Goal: Task Accomplishment & Management: Manage account settings

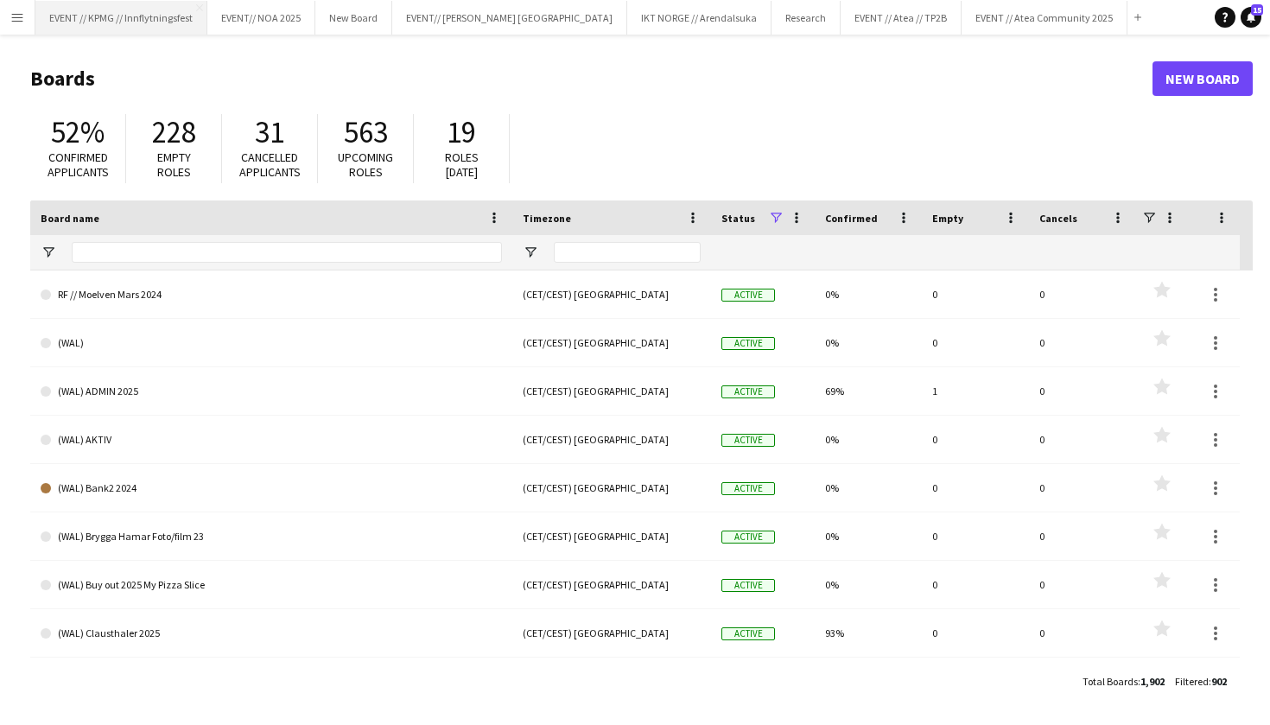
click at [113, 20] on button "EVENT // KPMG // Innflytningsfest Close" at bounding box center [121, 18] width 172 height 34
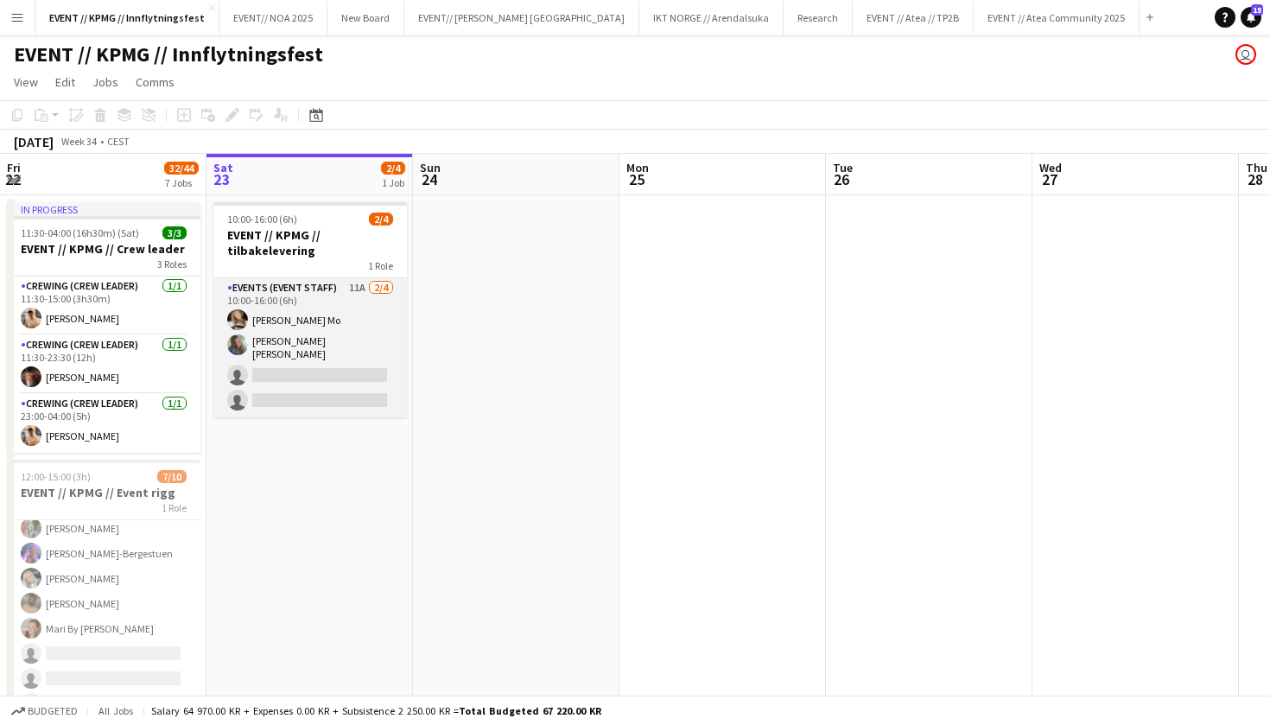
click at [319, 364] on app-card-role "Events (Event Staff) 11A [DATE] 10:00-16:00 (6h) [PERSON_NAME] Mo [PERSON_NAME]…" at bounding box center [310, 347] width 194 height 139
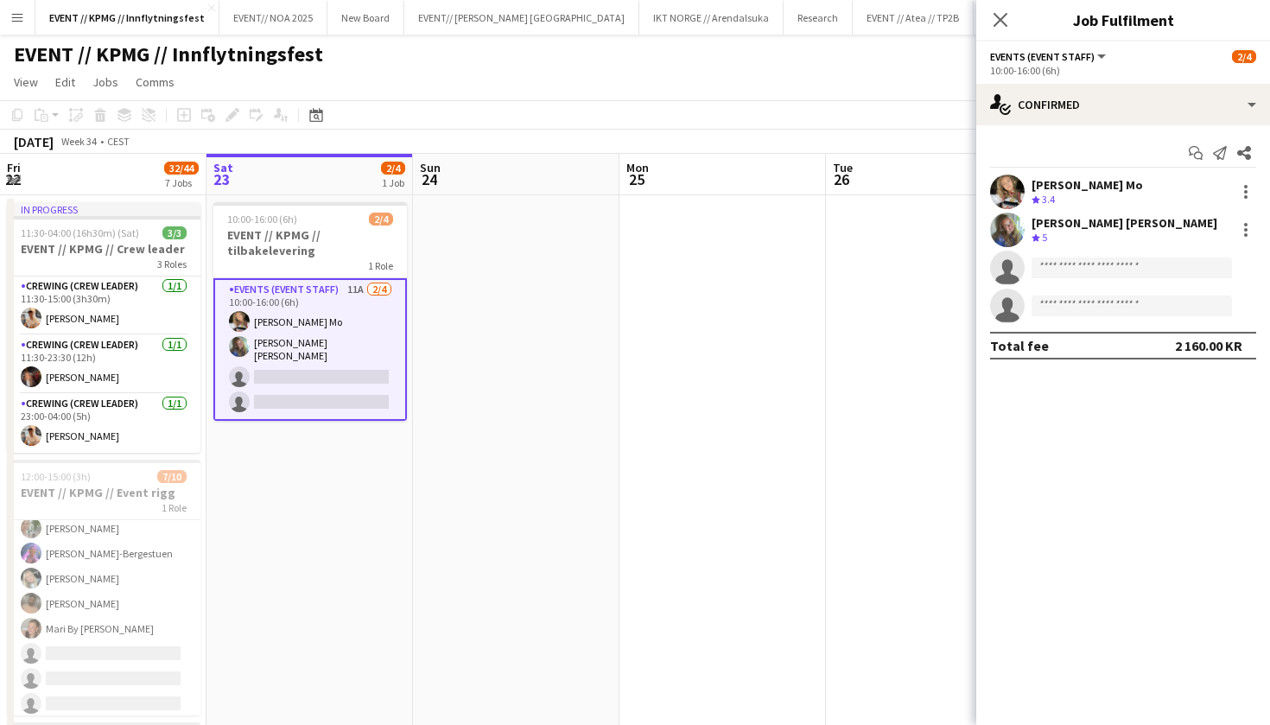
click at [997, 232] on app-user-avatar at bounding box center [1007, 230] width 35 height 35
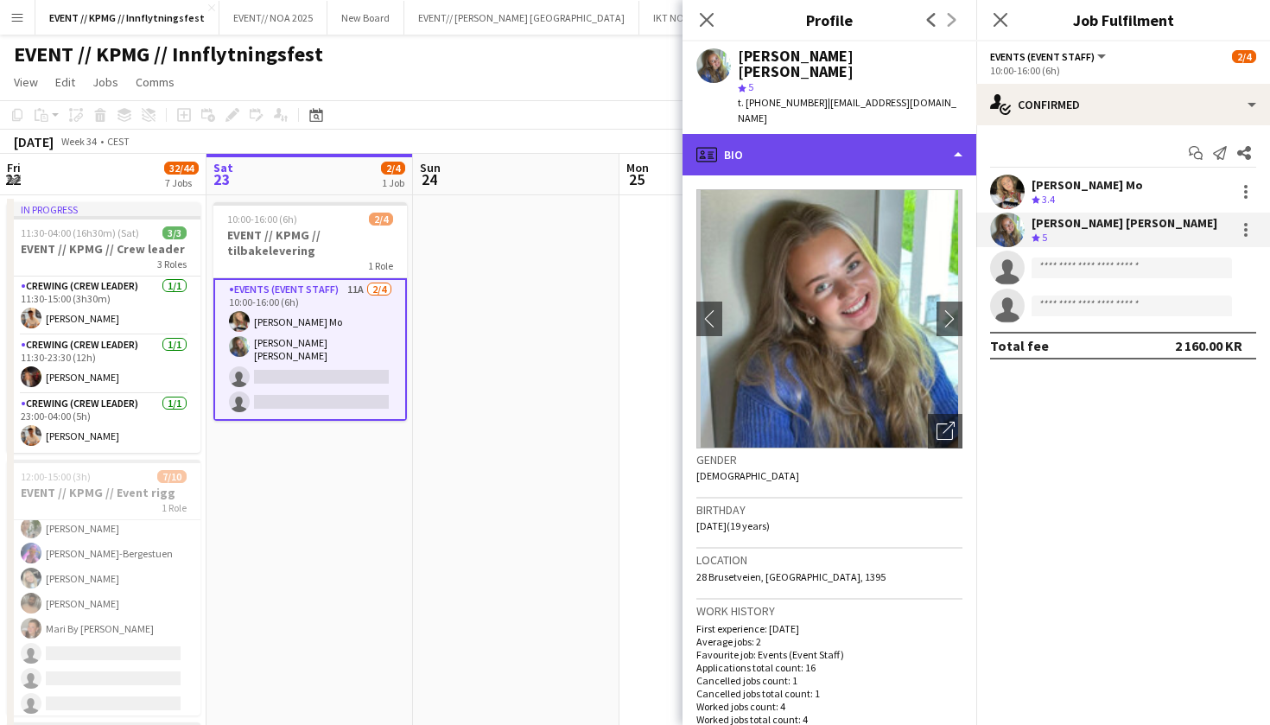
click at [861, 134] on div "profile Bio" at bounding box center [829, 154] width 294 height 41
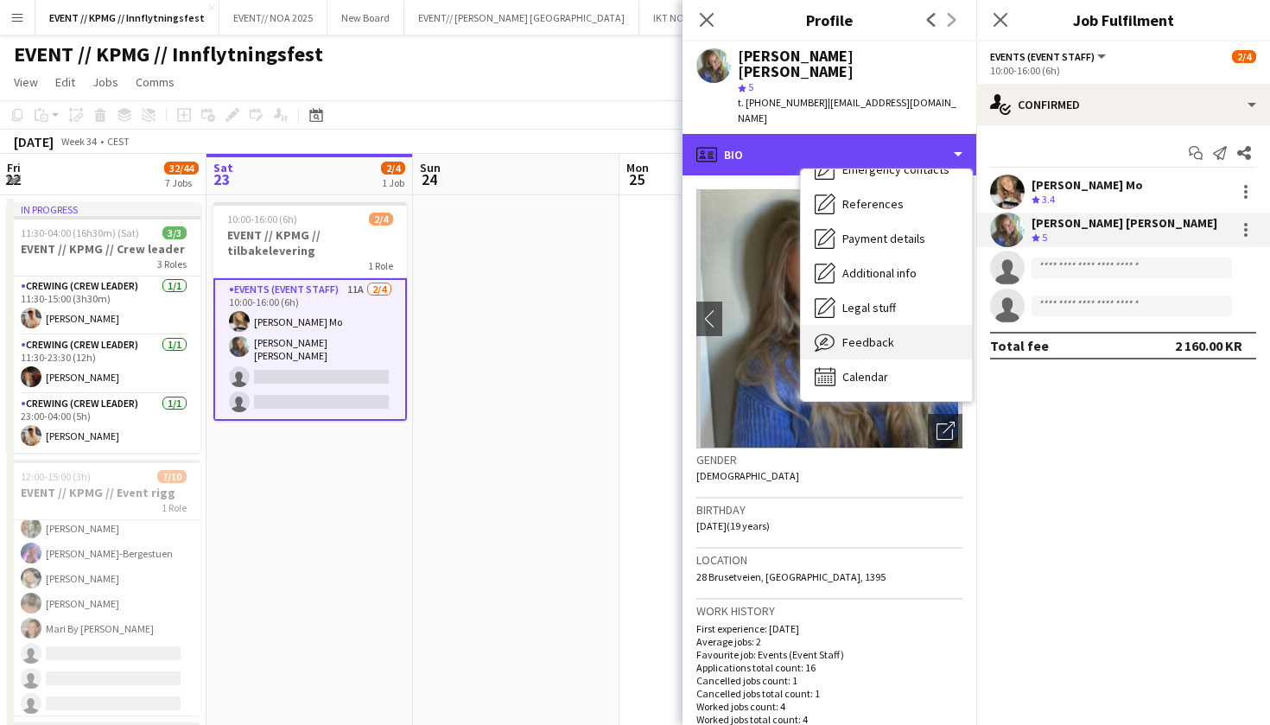
scroll to position [163, 0]
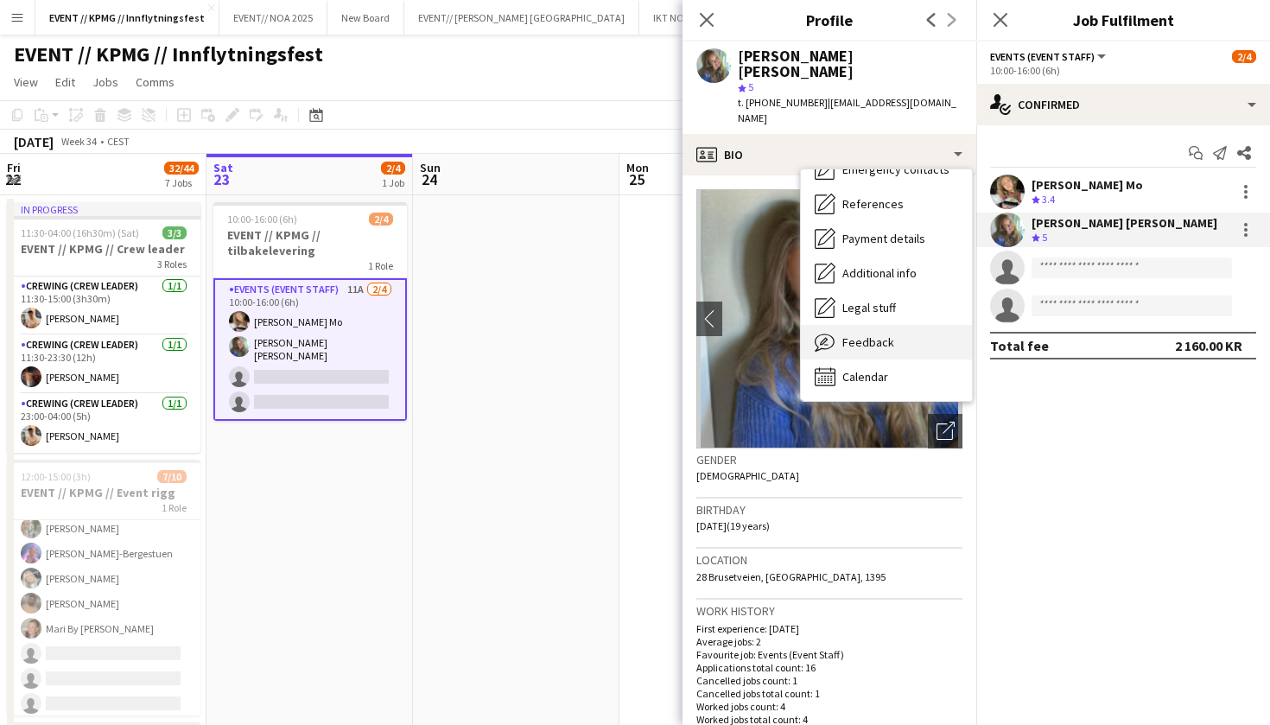
click at [872, 334] on span "Feedback" at bounding box center [868, 342] width 52 height 16
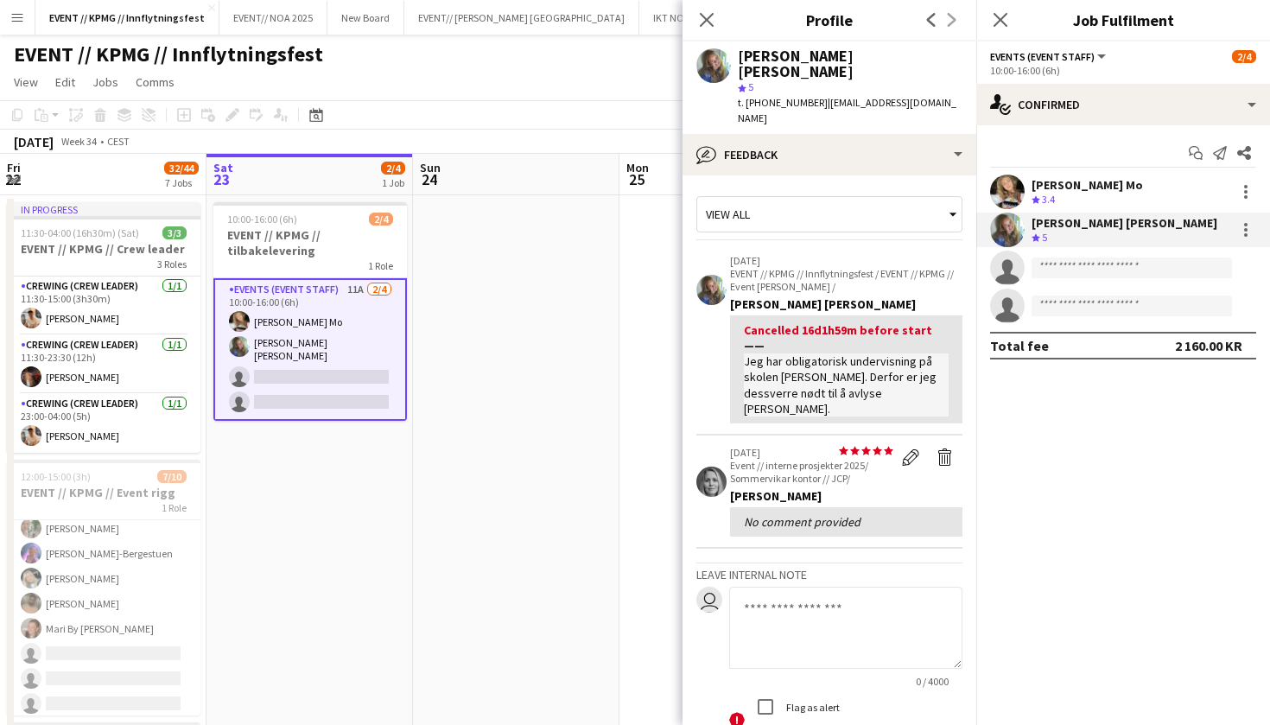
click at [1010, 223] on app-user-avatar at bounding box center [1007, 230] width 35 height 35
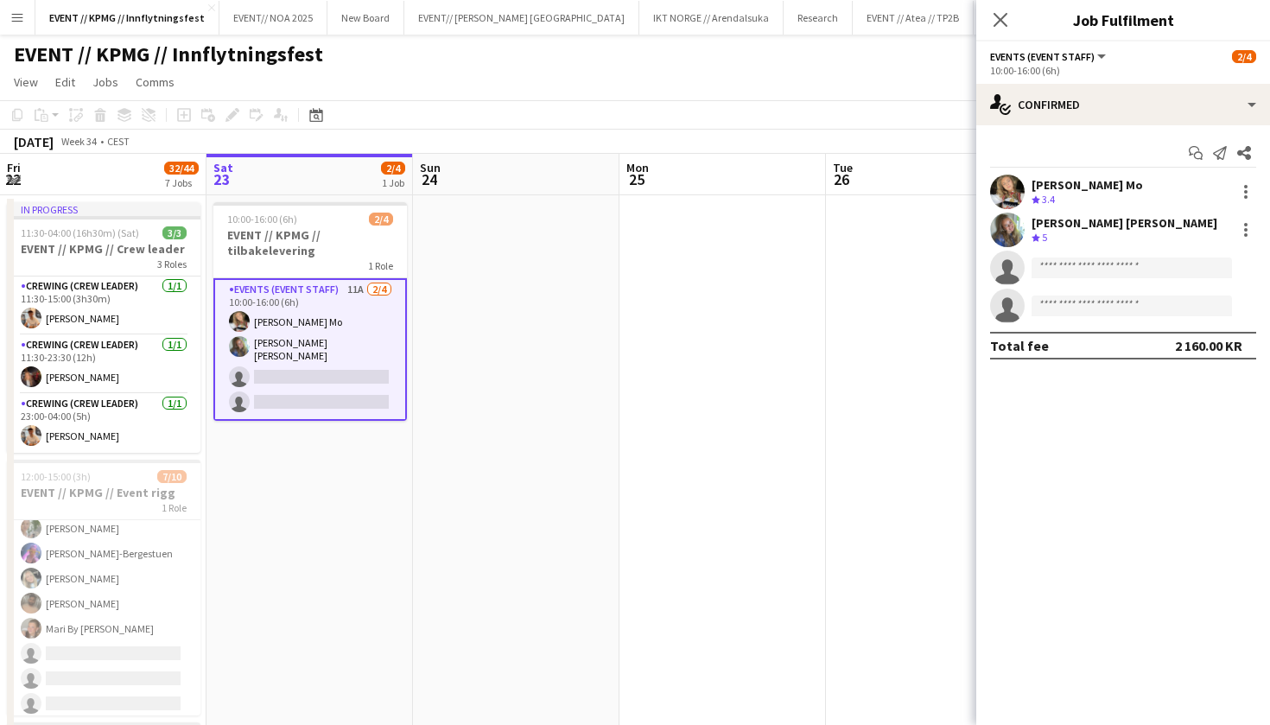
click at [1010, 223] on app-user-avatar at bounding box center [1007, 230] width 35 height 35
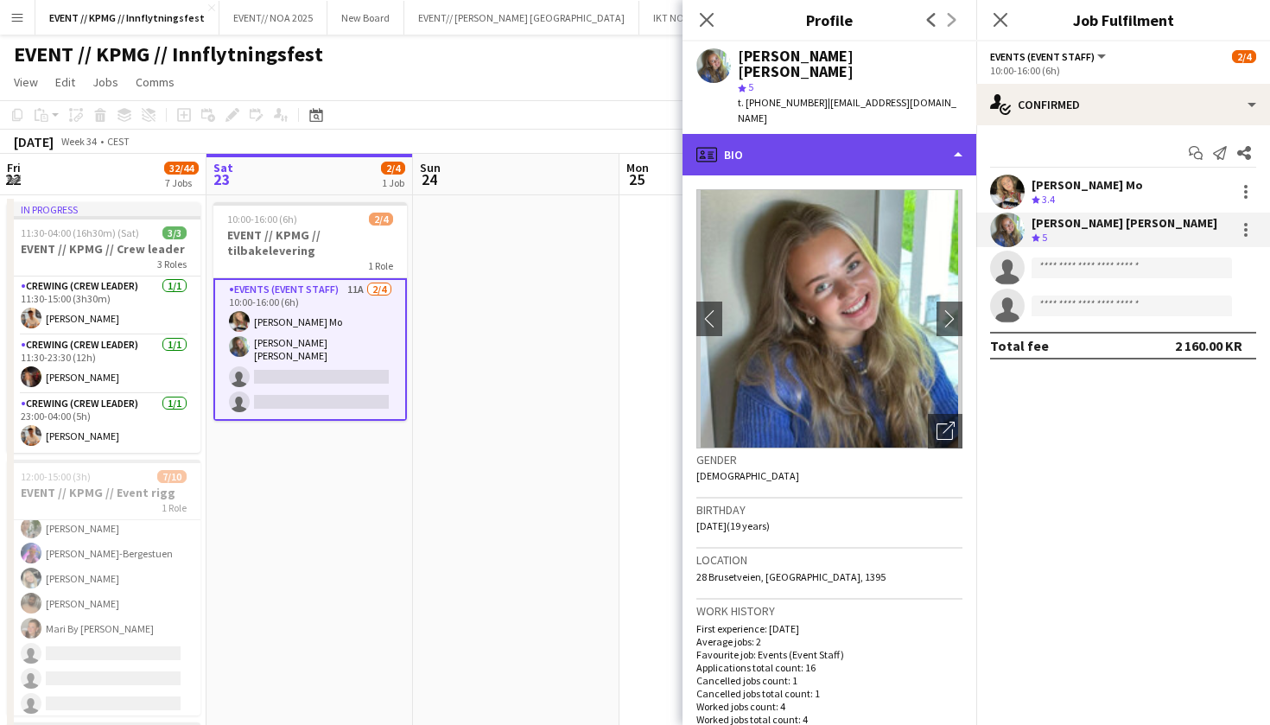
click at [868, 134] on div "profile Bio" at bounding box center [829, 154] width 294 height 41
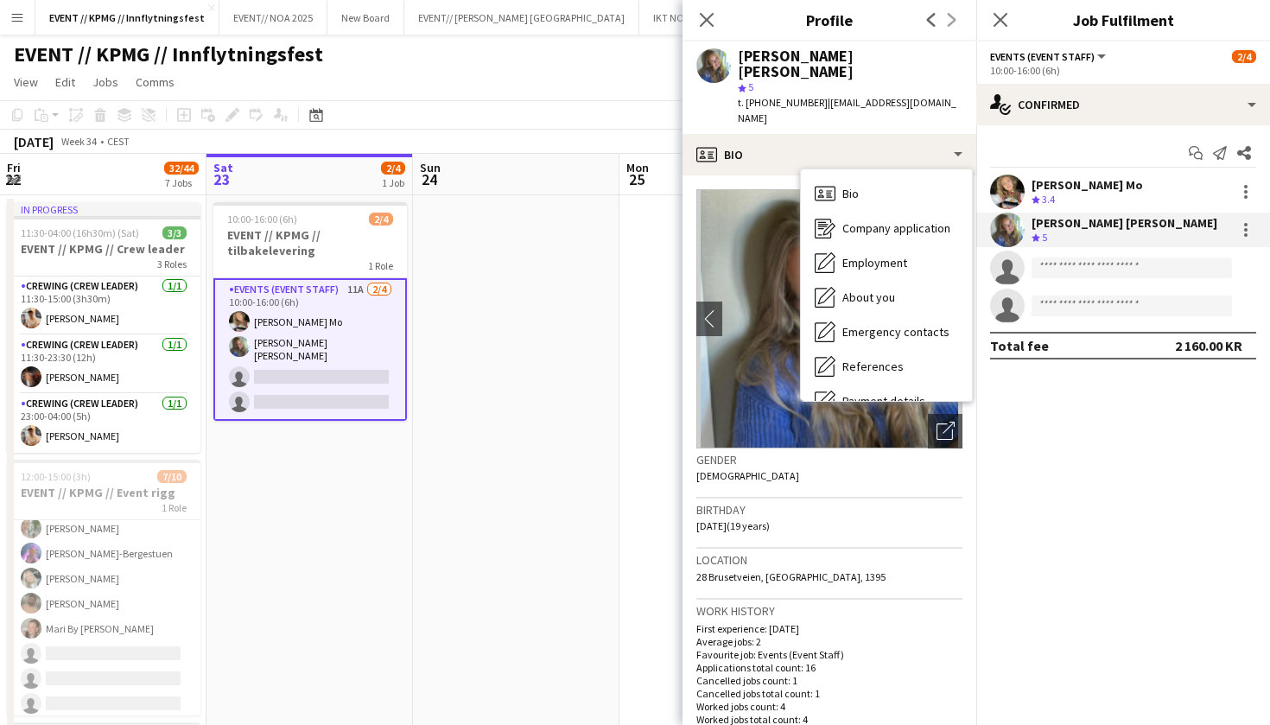
click at [864, 600] on div "Work history First experience: [DATE] Average jobs: 2 Favourite job: Events (Ev…" at bounding box center [829, 671] width 266 height 142
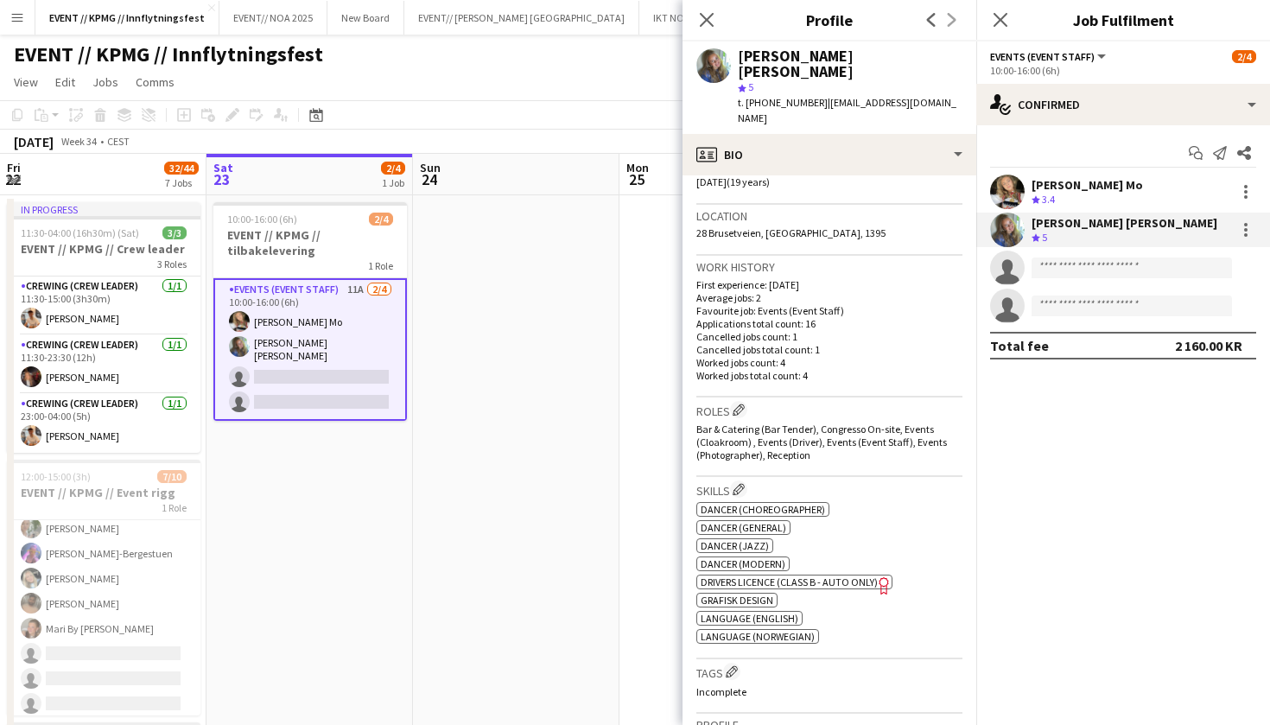
scroll to position [285, 0]
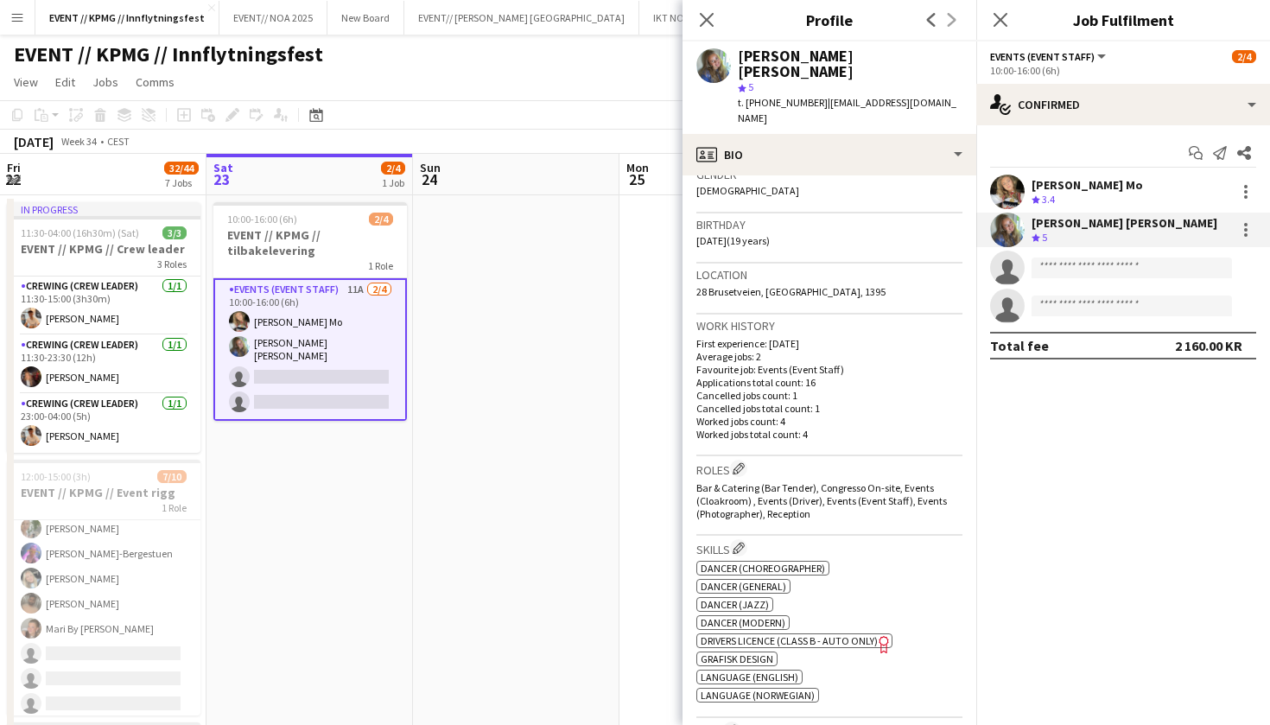
click at [1012, 233] on app-user-avatar at bounding box center [1007, 230] width 35 height 35
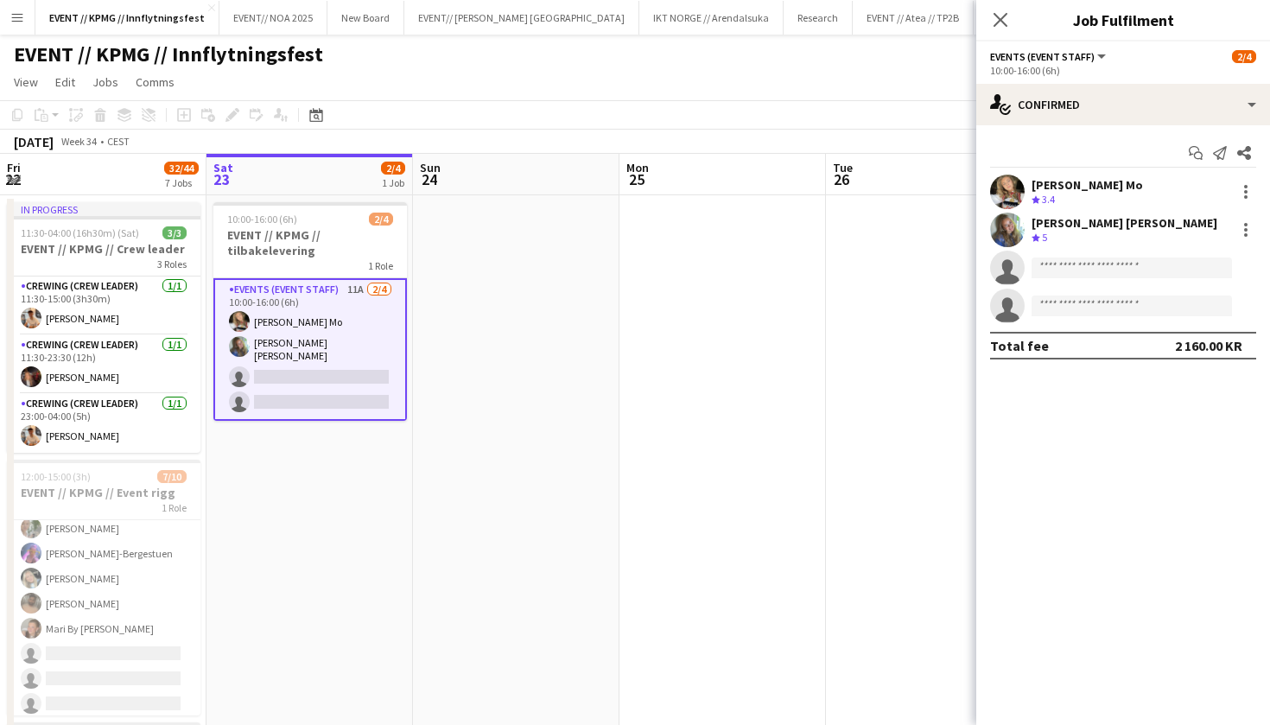
click at [1032, 231] on div "Crew rating 5" at bounding box center [1040, 238] width 19 height 15
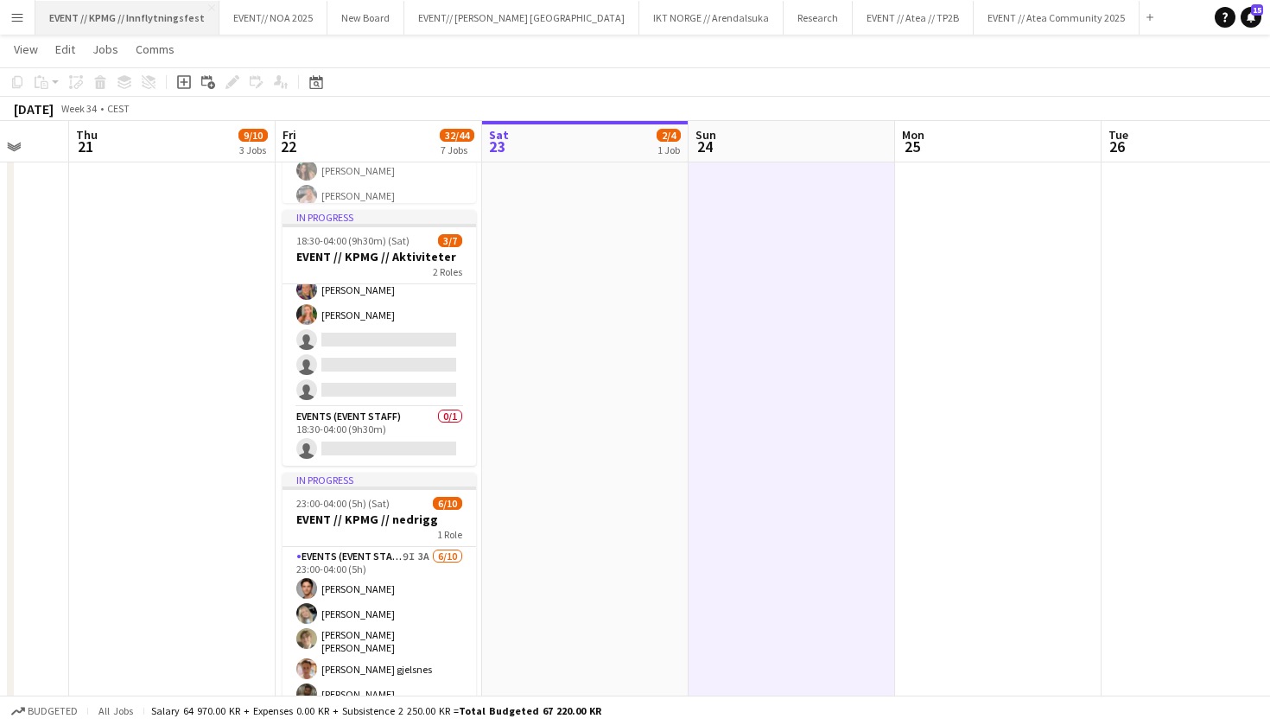
scroll to position [61, 0]
click at [16, 22] on app-icon "Menu" at bounding box center [17, 17] width 14 height 14
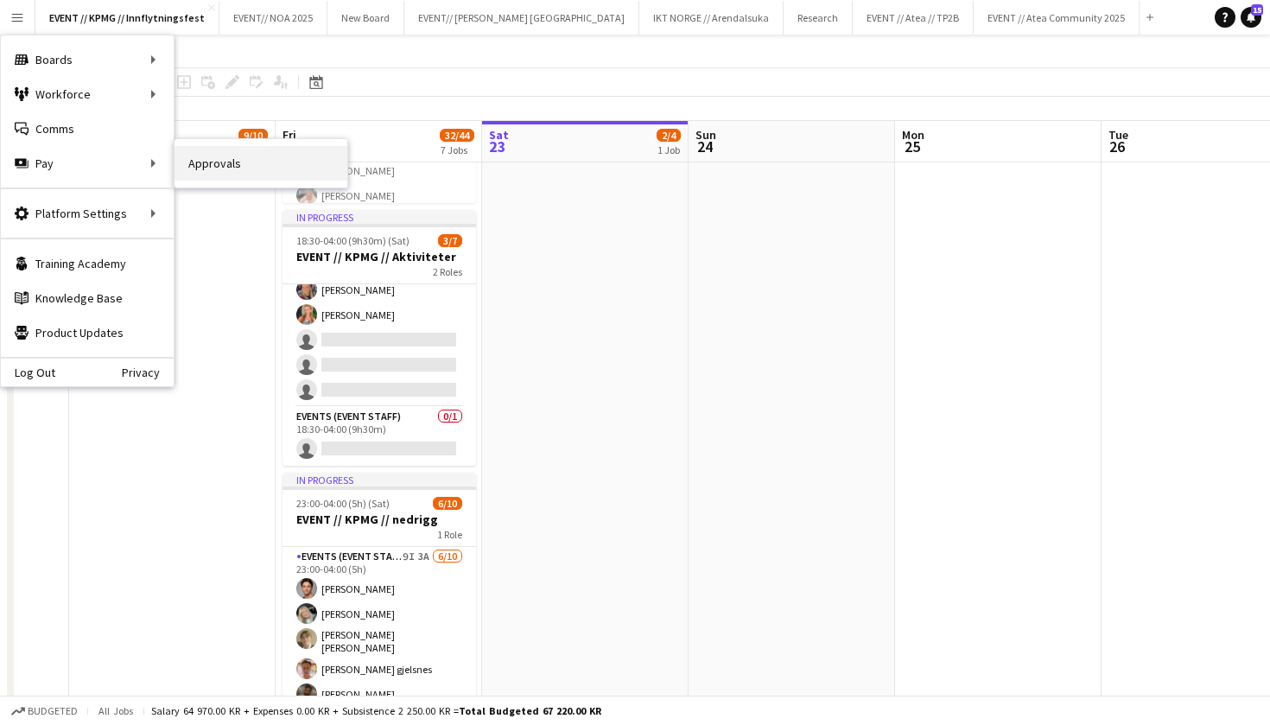
click at [242, 164] on link "Approvals" at bounding box center [261, 163] width 173 height 35
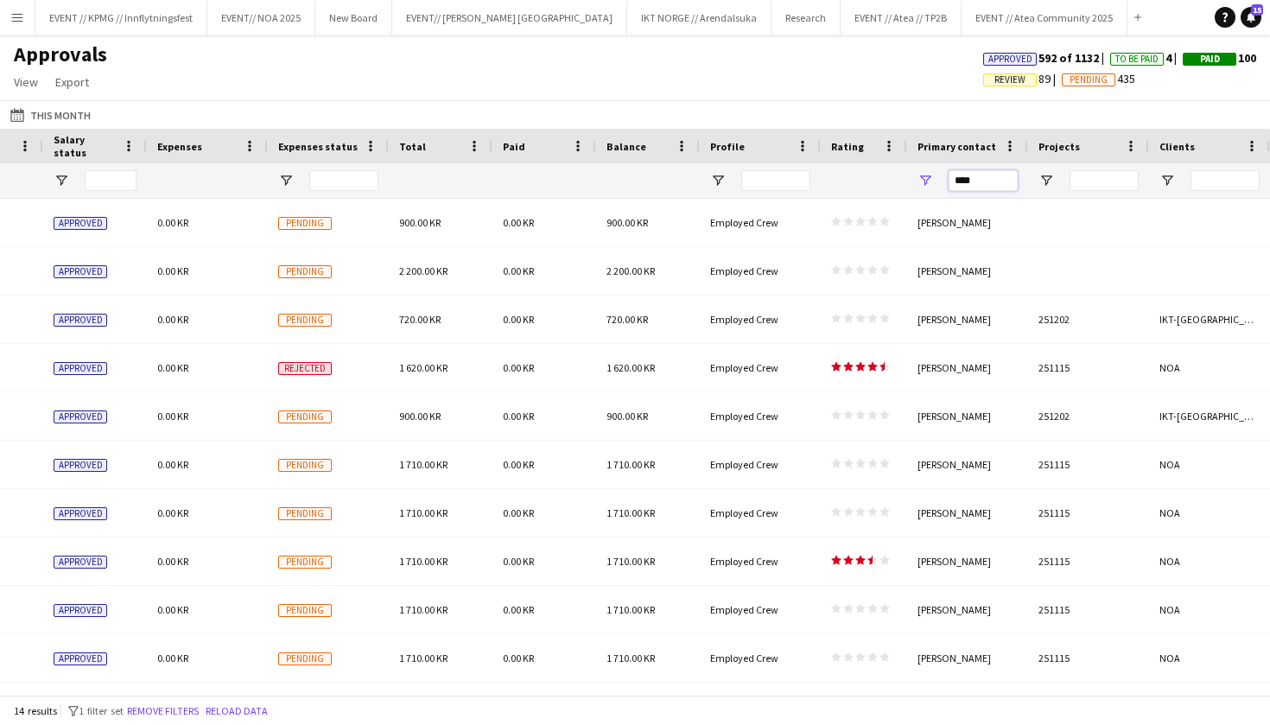
click at [987, 189] on input "****" at bounding box center [983, 180] width 69 height 21
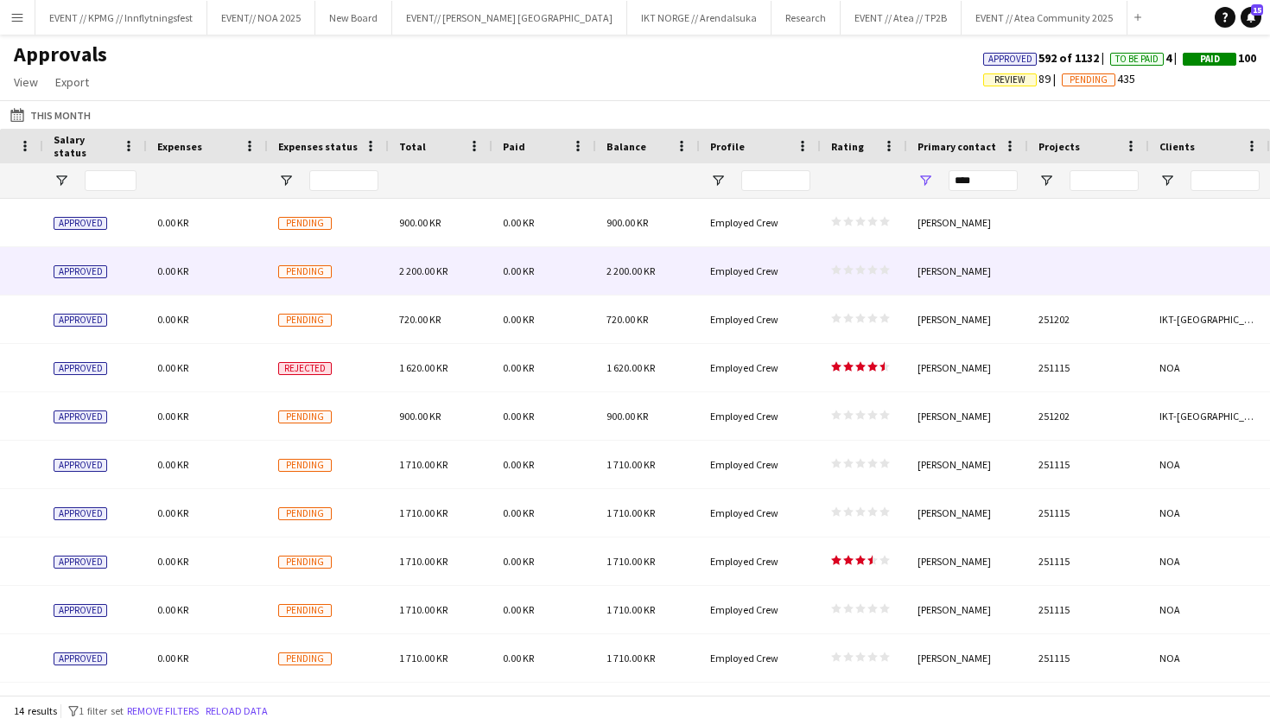
click at [1101, 270] on div at bounding box center [1088, 271] width 121 height 48
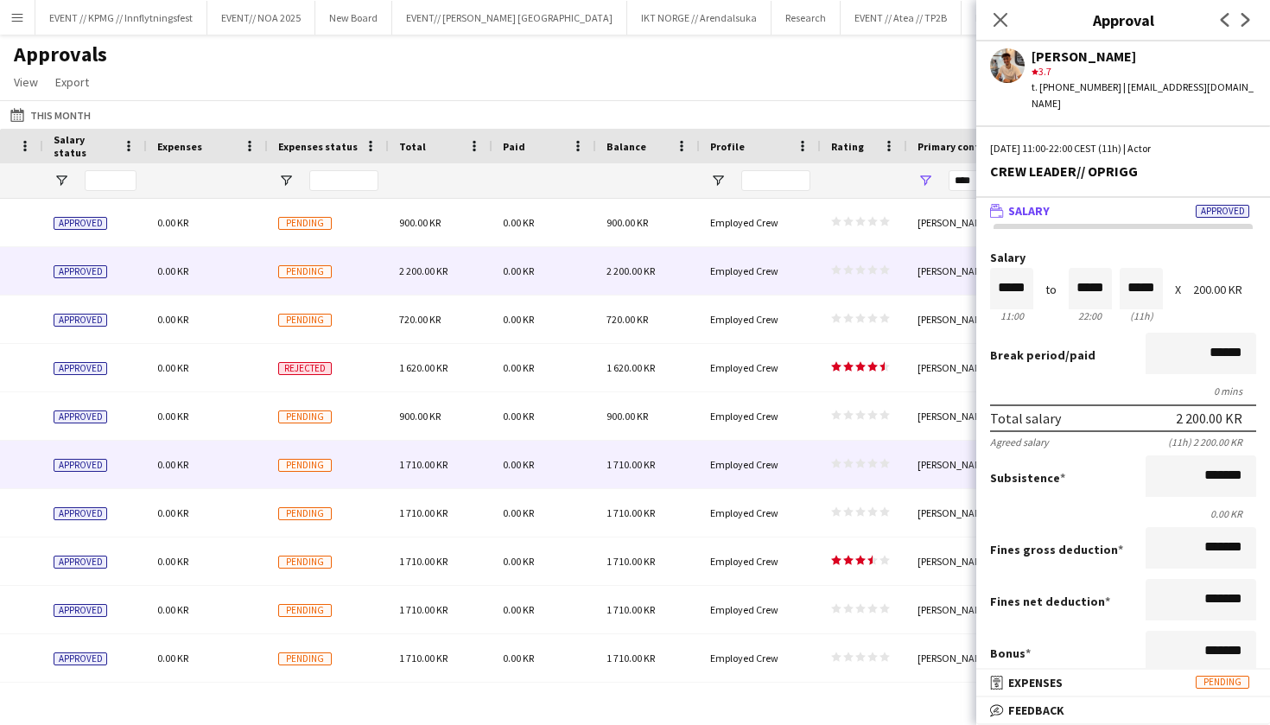
click at [698, 366] on div "1 620.00 KR" at bounding box center [648, 368] width 104 height 48
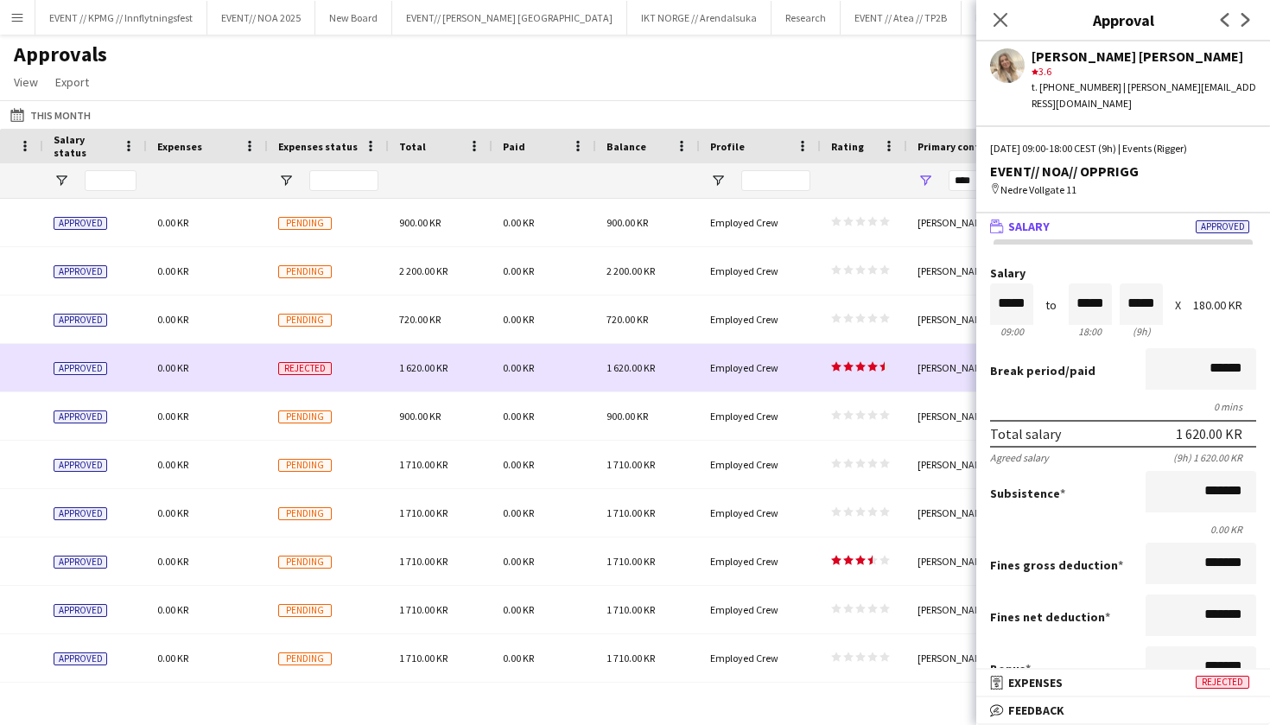
click at [877, 305] on div "star star star star star star star star star star" at bounding box center [864, 319] width 86 height 48
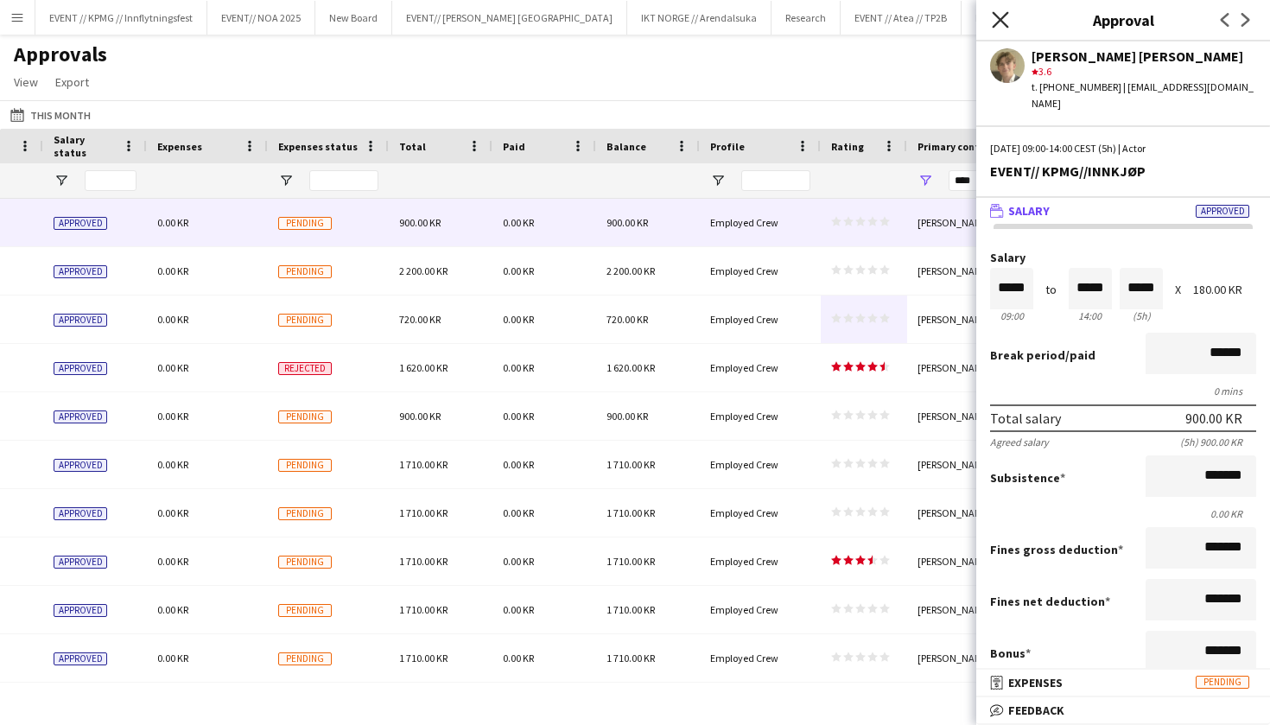
click at [997, 17] on icon at bounding box center [1000, 19] width 16 height 16
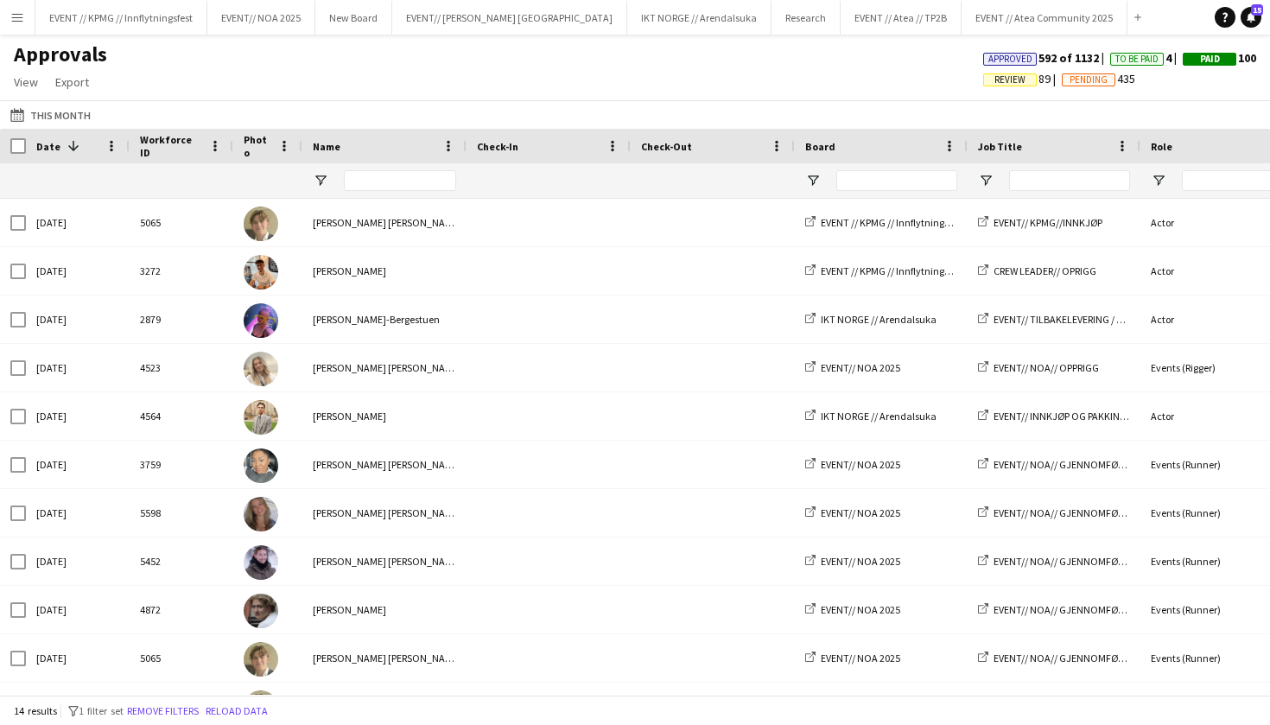
click at [102, 114] on div "This Month This Month [DATE] This Week This Month [DATE] Last Week Last Month […" at bounding box center [635, 114] width 1270 height 29
